Goal: Find specific page/section: Find specific page/section

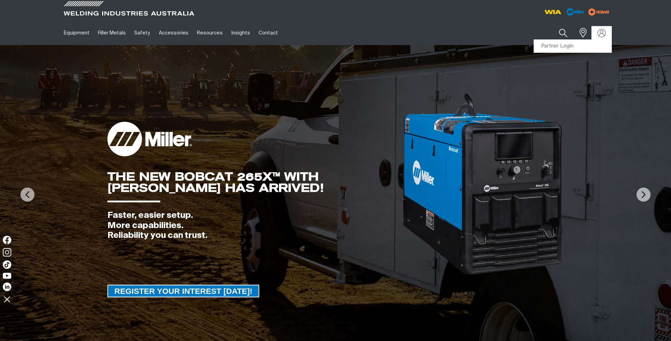
click at [594, 44] on link "Partner Login" at bounding box center [573, 46] width 78 height 13
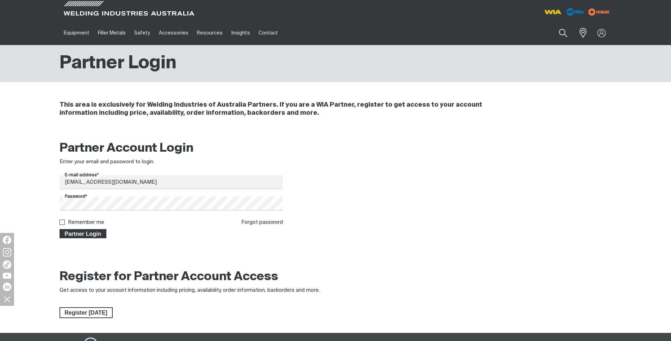
click at [89, 234] on span "Partner Login" at bounding box center [83, 233] width 46 height 9
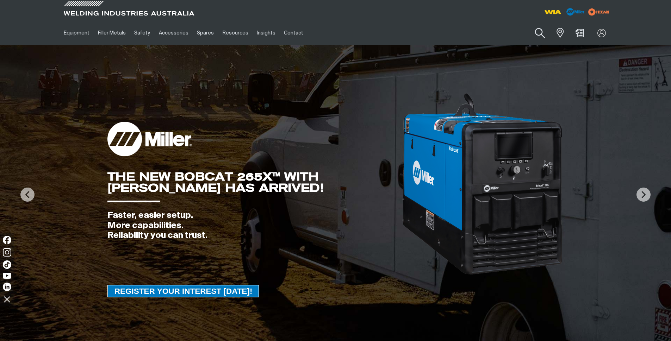
click at [540, 36] on button "Search products" at bounding box center [540, 33] width 29 height 20
click at [473, 29] on input "Search" at bounding box center [497, 33] width 109 height 16
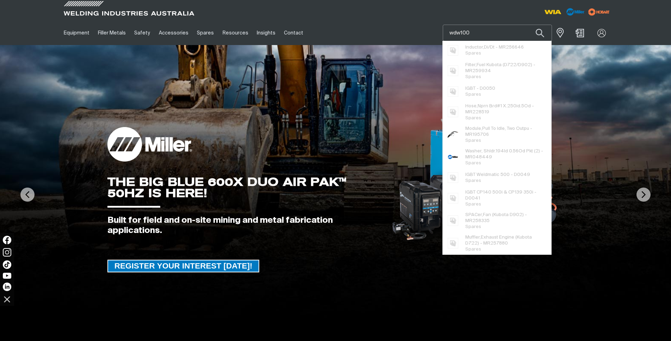
type input "wdw100"
click at [528, 25] on button "Search products" at bounding box center [540, 33] width 24 height 17
